Goal: Task Accomplishment & Management: Use online tool/utility

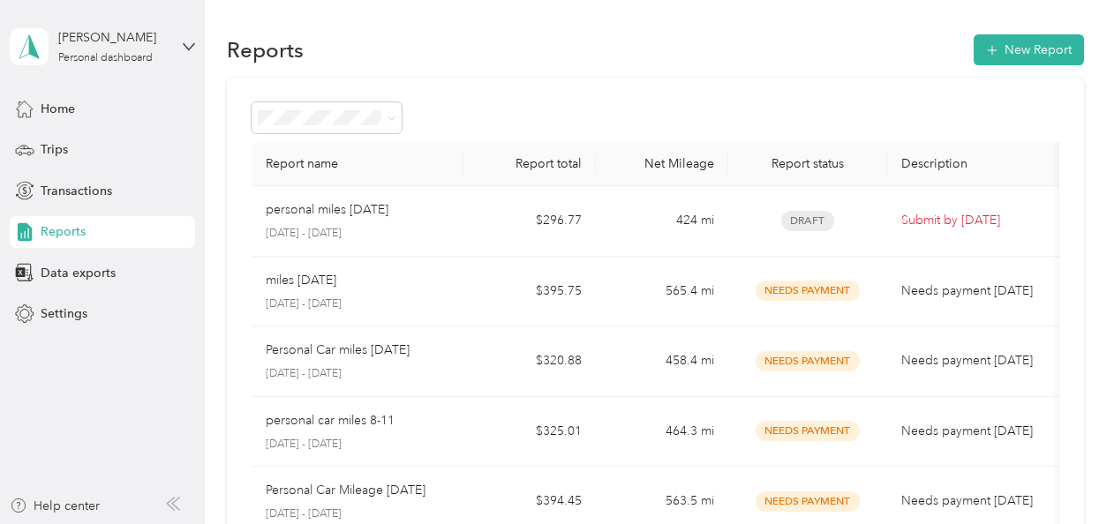
click at [60, 224] on span "Reports" at bounding box center [63, 231] width 45 height 19
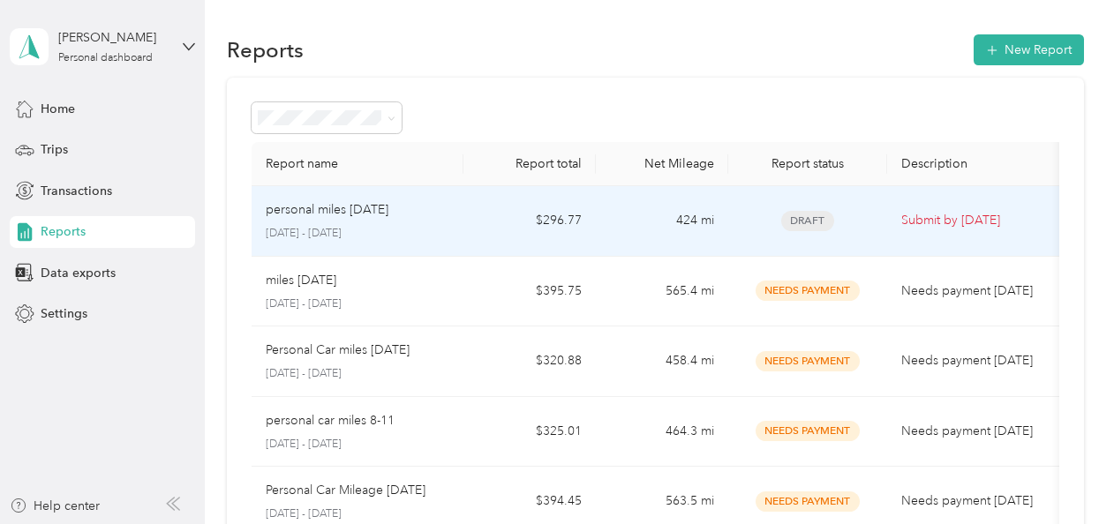
click at [413, 224] on div "personal miles [DATE] [DATE] - [DATE]" at bounding box center [358, 220] width 184 height 41
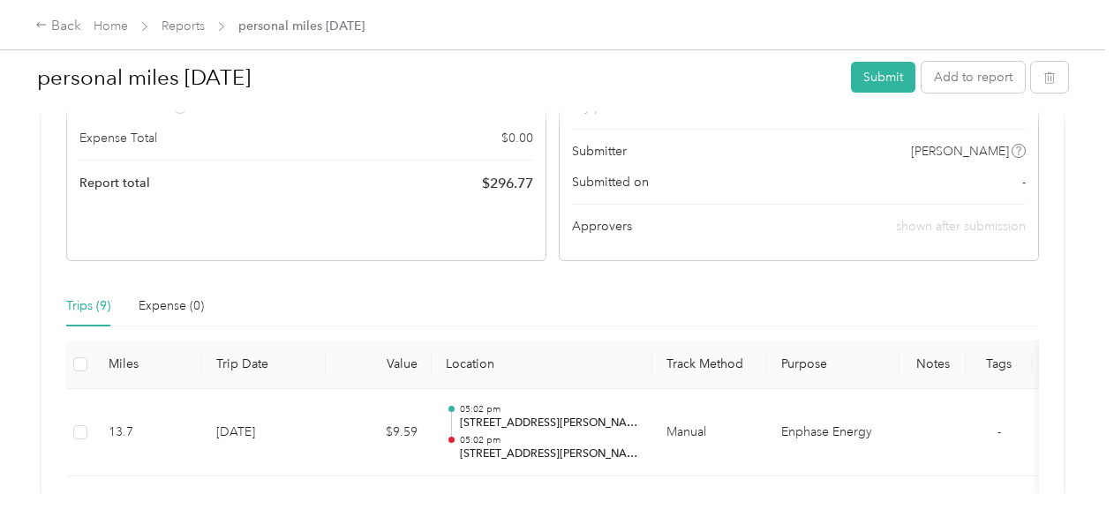
scroll to position [238, 0]
click at [946, 79] on button "Add to report" at bounding box center [973, 77] width 103 height 31
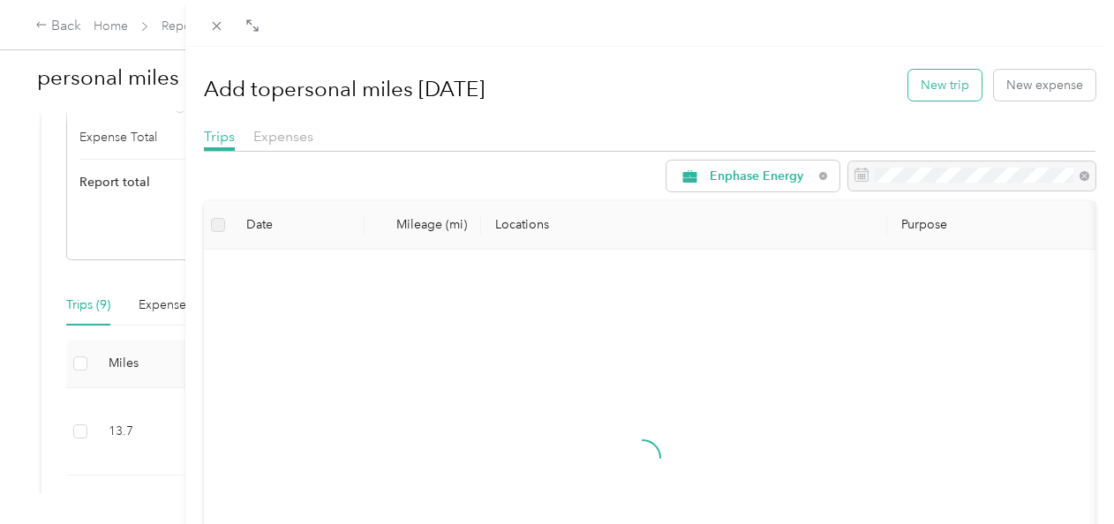
click at [924, 89] on button "New trip" at bounding box center [945, 85] width 73 height 31
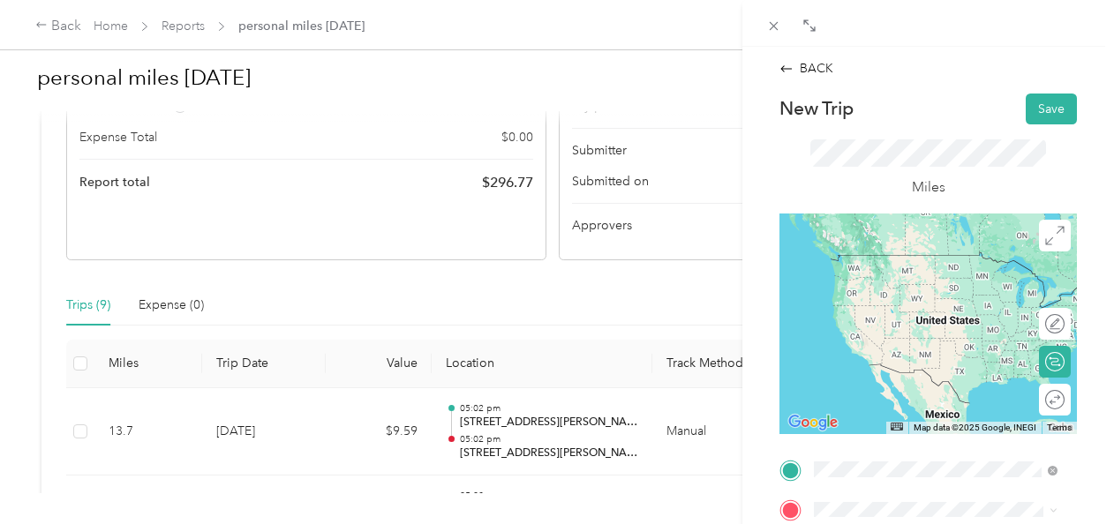
click at [865, 413] on span "[STREET_ADDRESS][PERSON_NAME][US_STATE]" at bounding box center [950, 413] width 204 height 31
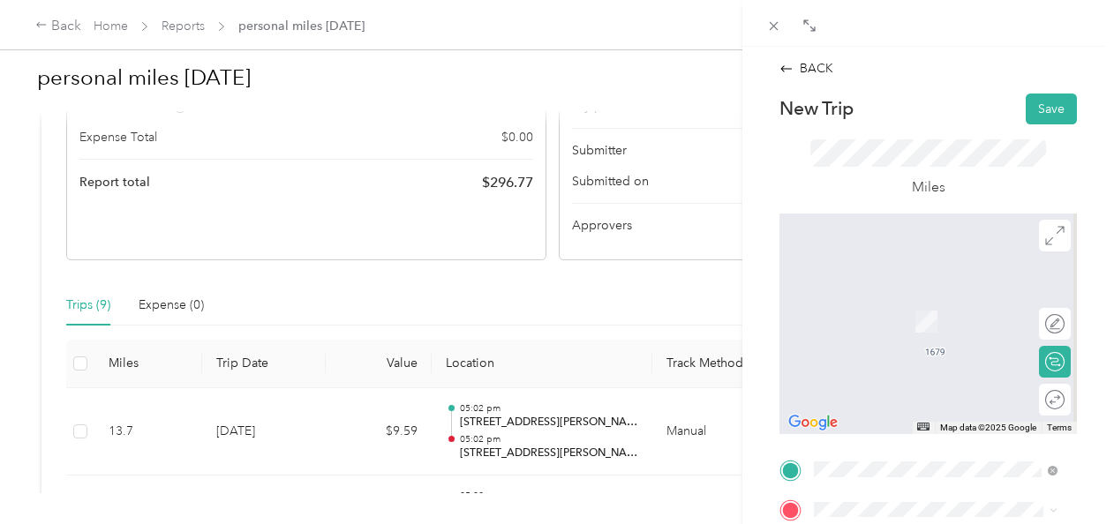
click at [894, 351] on span "[STREET_ADDRESS][US_STATE]" at bounding box center [936, 343] width 177 height 16
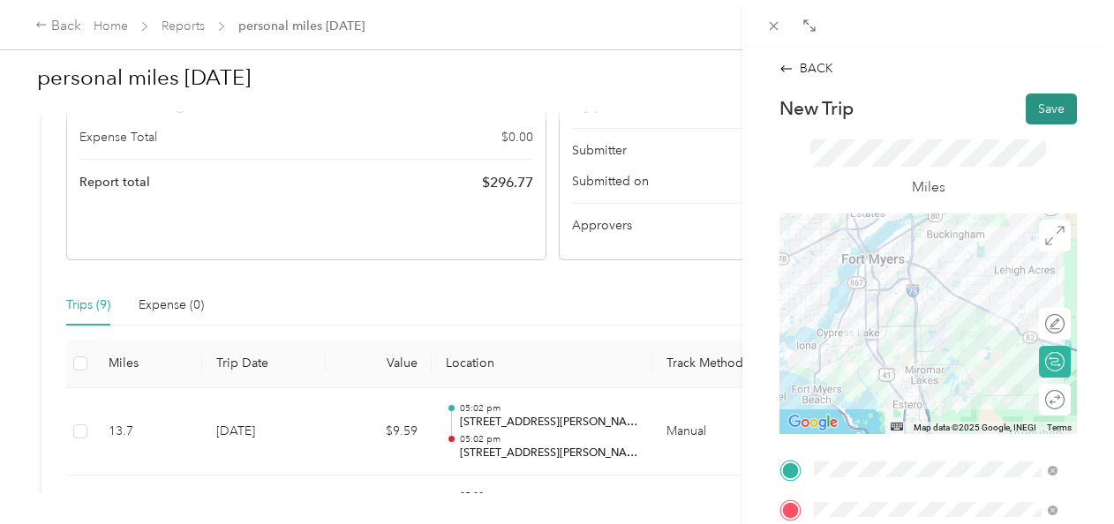
click at [1032, 104] on button "Save" at bounding box center [1051, 109] width 51 height 31
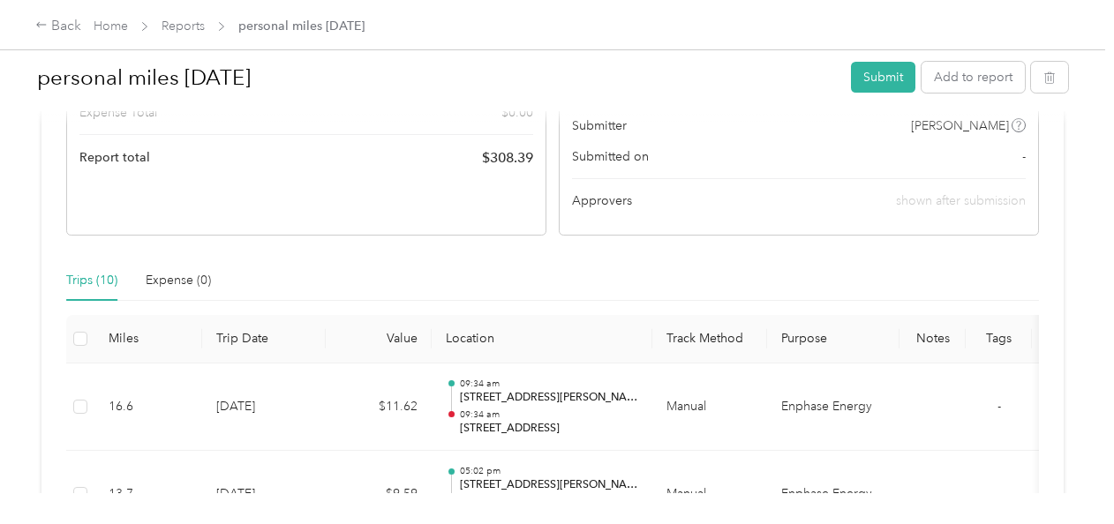
scroll to position [254, 0]
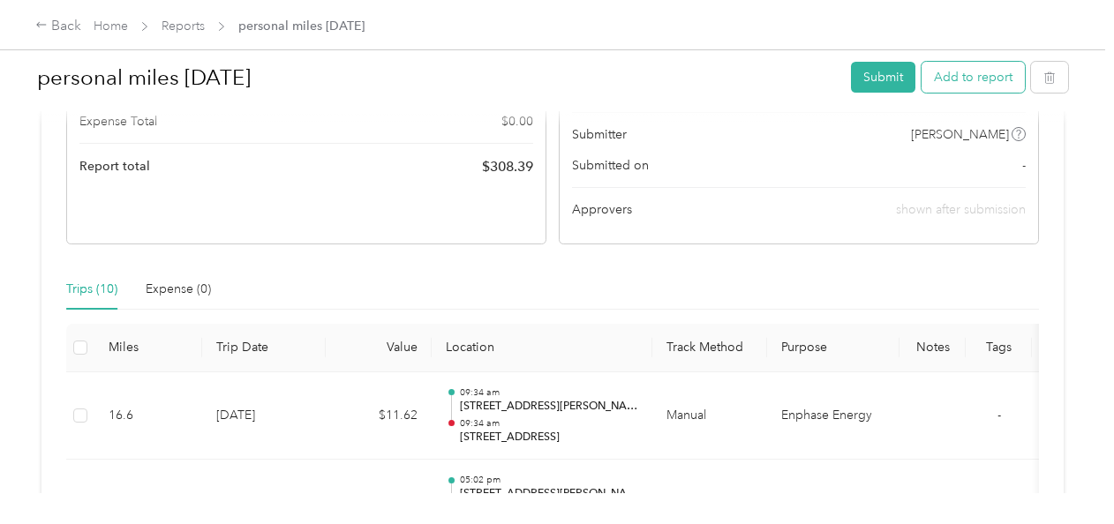
click at [943, 85] on button "Add to report" at bounding box center [973, 77] width 103 height 31
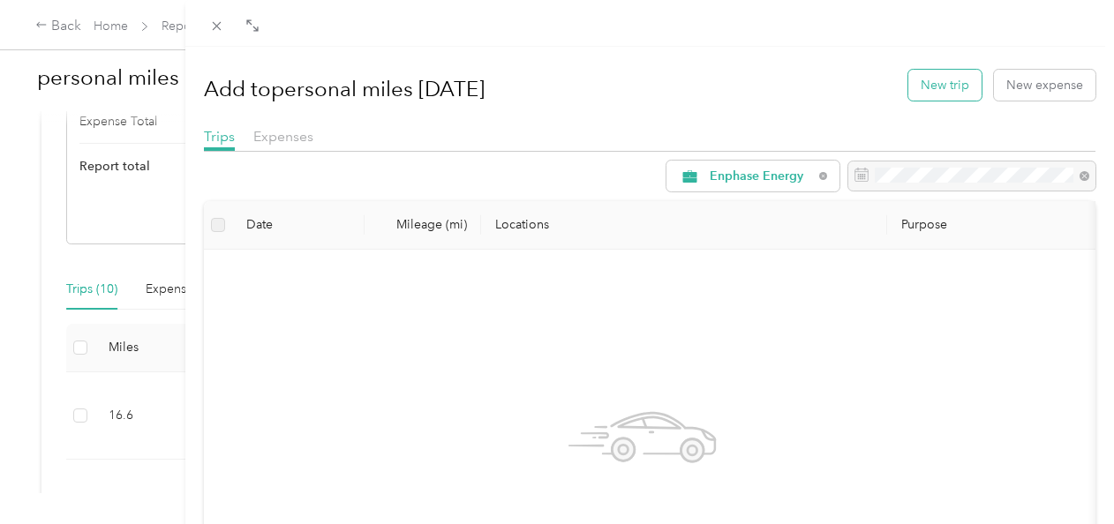
click at [909, 87] on button "New trip" at bounding box center [945, 85] width 73 height 31
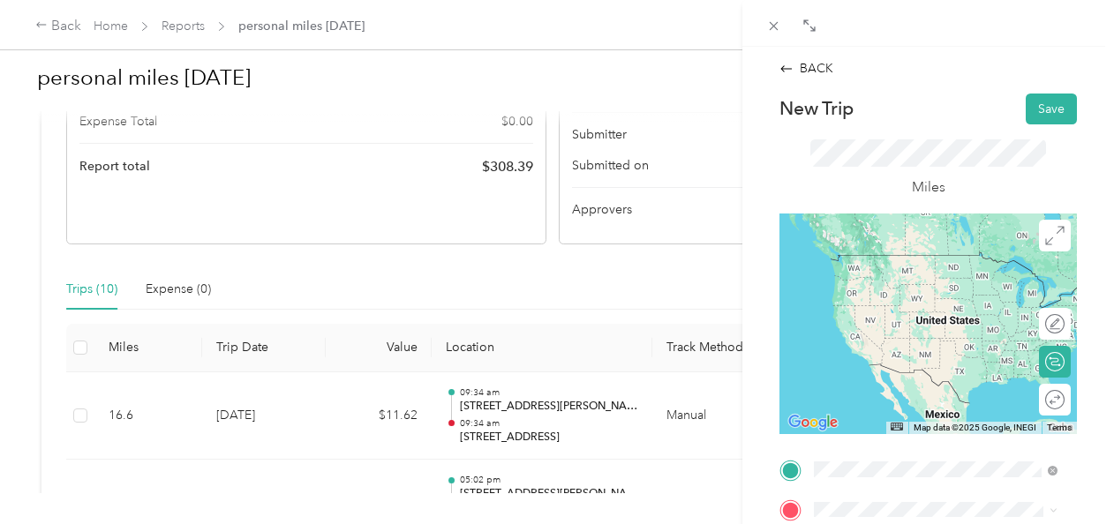
click at [895, 263] on span "[STREET_ADDRESS][US_STATE]" at bounding box center [936, 255] width 177 height 16
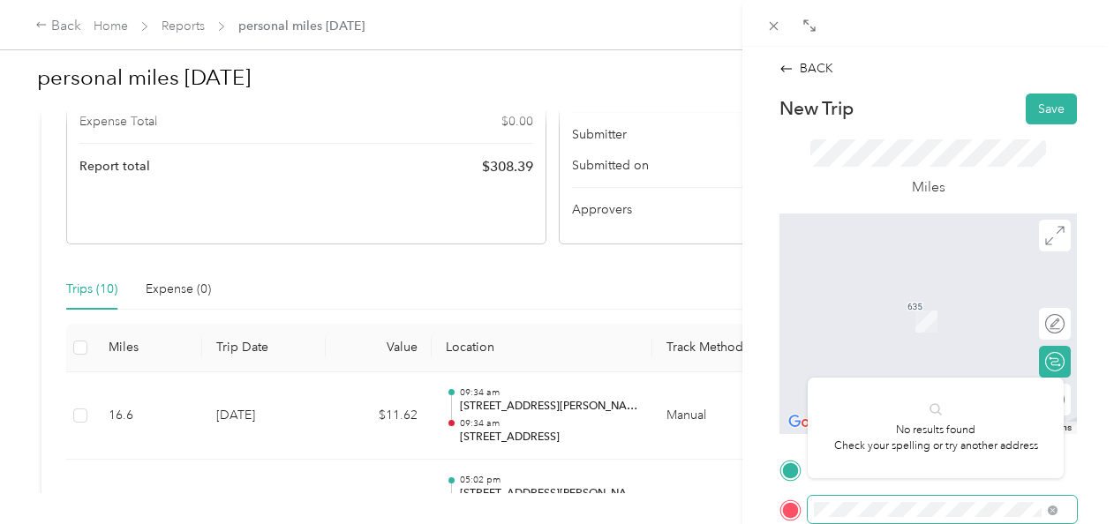
scroll to position [0, 28]
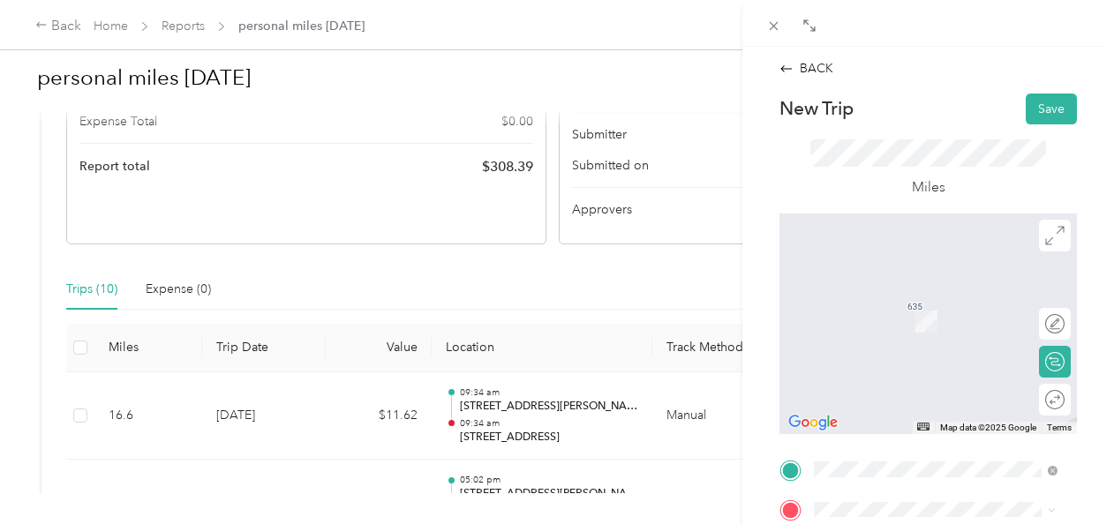
click at [892, 303] on span "[STREET_ADDRESS][US_STATE]" at bounding box center [936, 295] width 177 height 16
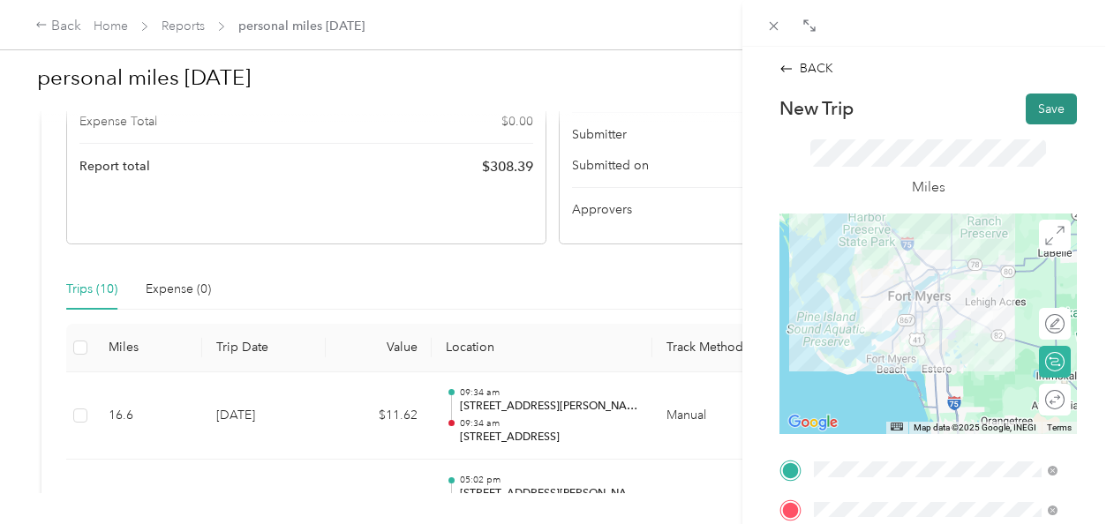
click at [1026, 109] on button "Save" at bounding box center [1051, 109] width 51 height 31
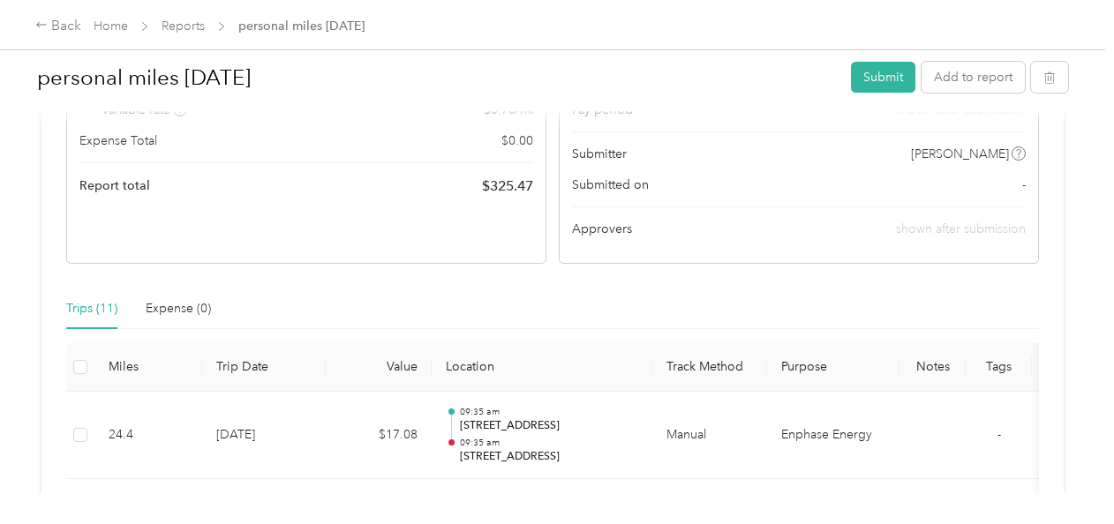
scroll to position [233, 0]
